Goal: Task Accomplishment & Management: Manage account settings

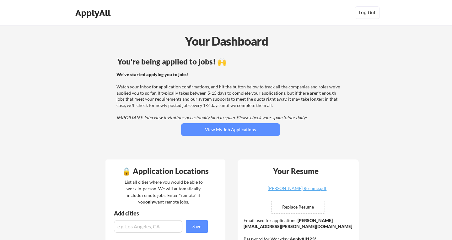
scroll to position [10, 0]
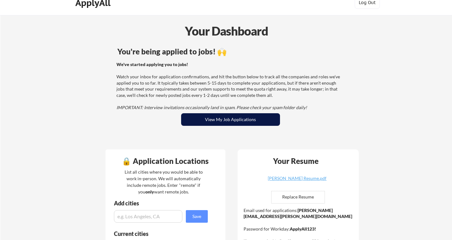
click at [219, 120] on button "View My Job Applications" at bounding box center [230, 119] width 99 height 13
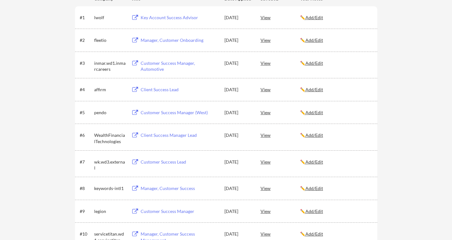
scroll to position [120, 0]
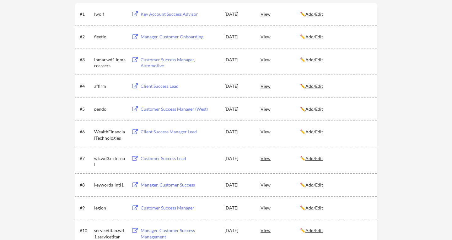
click at [312, 109] on u "Add/Edit" at bounding box center [315, 108] width 18 height 5
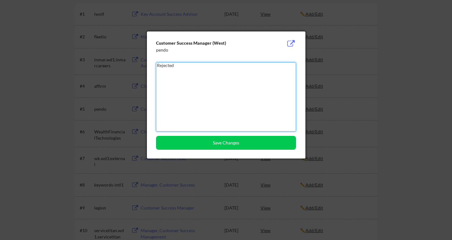
type textarea "Rejected"
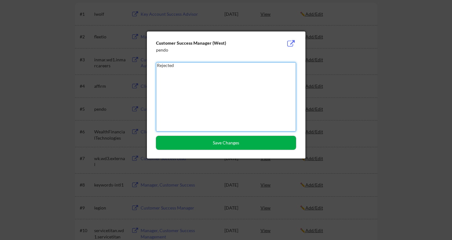
click at [287, 136] on button "Save Changes" at bounding box center [226, 143] width 140 height 14
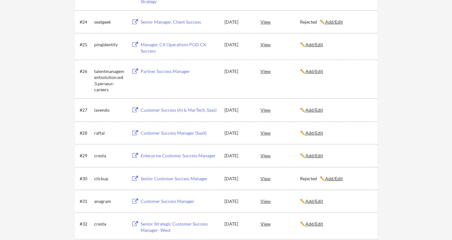
scroll to position [672, 0]
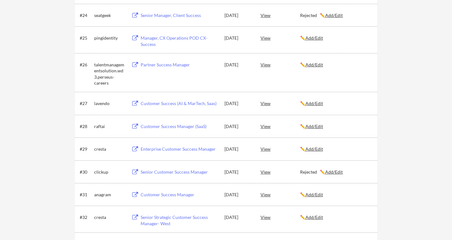
click at [318, 106] on div "✏️ Add/Edit" at bounding box center [336, 103] width 72 height 6
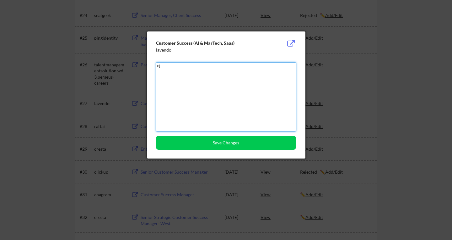
type textarea "e"
type textarea "Rejected"
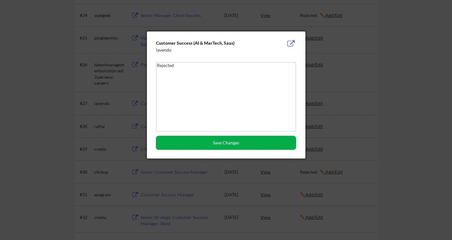
click at [289, 140] on button "Save Changes" at bounding box center [226, 143] width 140 height 14
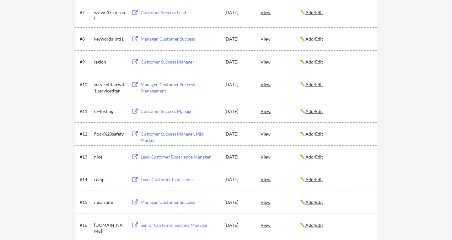
scroll to position [0, 0]
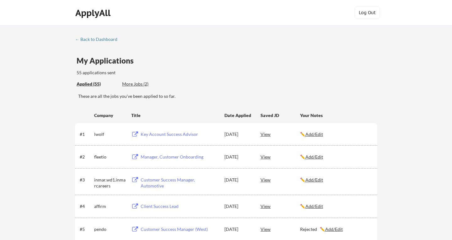
click at [84, 40] on div "← Back to Dashboard" at bounding box center [98, 39] width 47 height 4
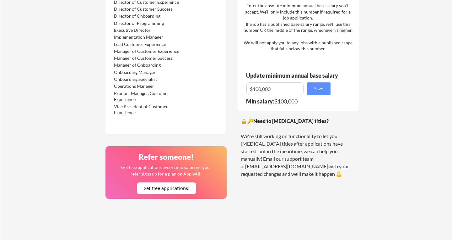
scroll to position [455, 0]
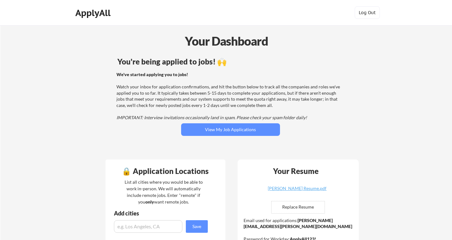
click at [257, 136] on div "You're being applied to jobs! 🙌 We've started applying you to jobs! Watch your …" at bounding box center [230, 105] width 253 height 100
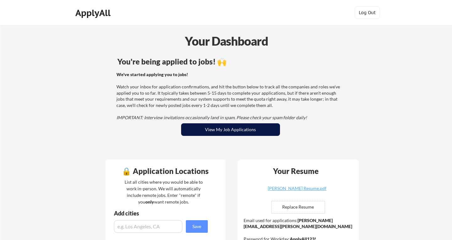
click at [255, 133] on button "View My Job Applications" at bounding box center [230, 129] width 99 height 13
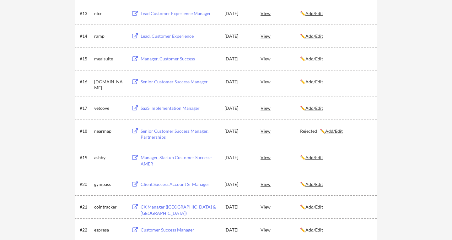
scroll to position [414, 0]
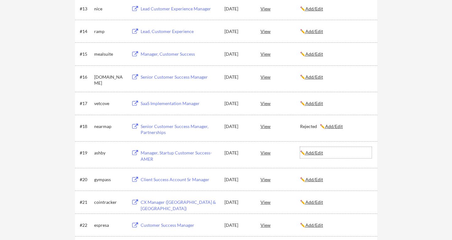
click at [311, 151] on u "Add/Edit" at bounding box center [315, 152] width 18 height 5
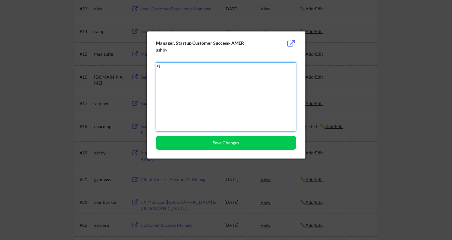
type textarea "e"
type textarea "Rejected"
click at [254, 146] on button "Save Changes" at bounding box center [226, 143] width 140 height 14
